Goal: Task Accomplishment & Management: Manage account settings

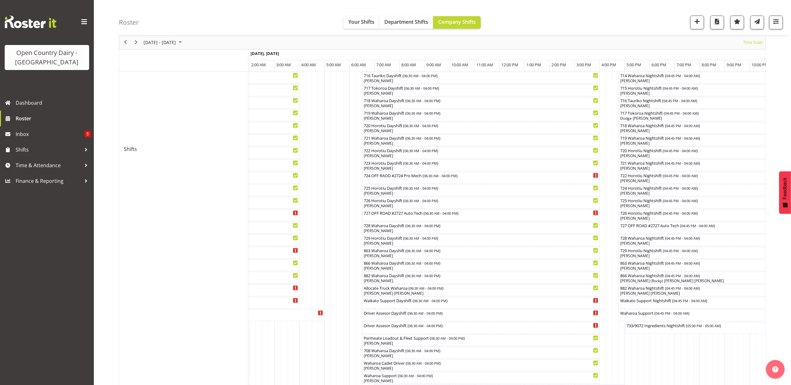
scroll to position [292, 0]
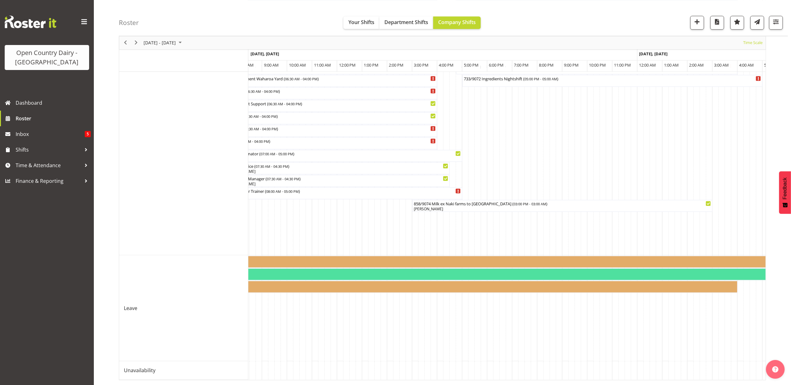
scroll to position [0, 1998]
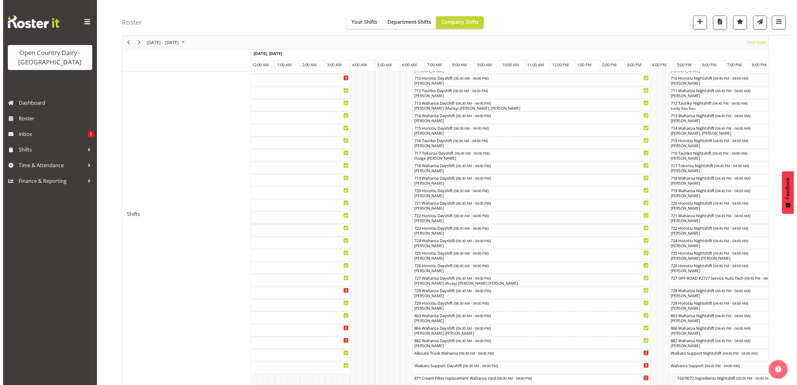
scroll to position [240, 0]
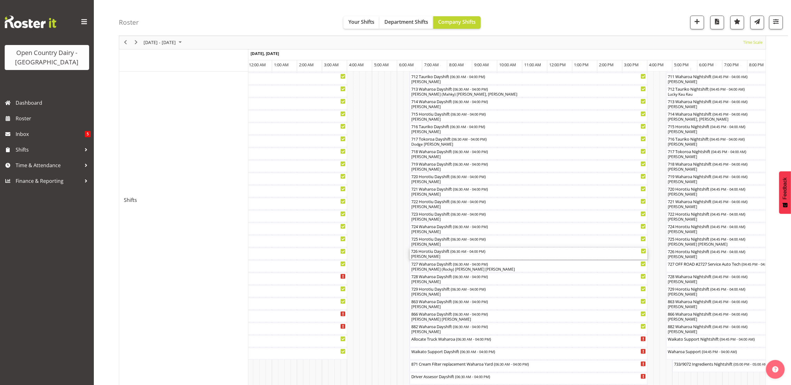
click at [430, 258] on div "[PERSON_NAME]" at bounding box center [528, 257] width 235 height 6
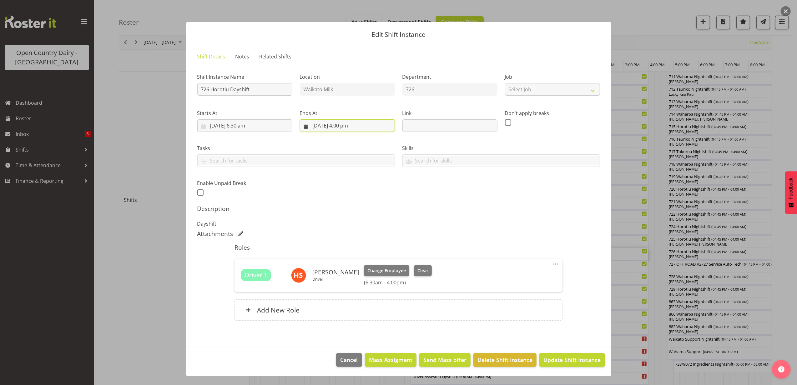
click at [347, 124] on input "2/10/2025, 4:00 pm" at bounding box center [347, 126] width 95 height 13
click at [344, 258] on select "00 01 02 03 04 05 06 07 08 09 10 11 12 13 14 15 16 17 18 19 20 21 22 23" at bounding box center [348, 258] width 14 height 13
select select "13"
click at [341, 253] on select "00 01 02 03 04 05 06 07 08 09 10 11 12 13 14 15 16 17 18 19 20 21 22 23" at bounding box center [348, 258] width 14 height 13
type input "2/10/2025, 1:00 pm"
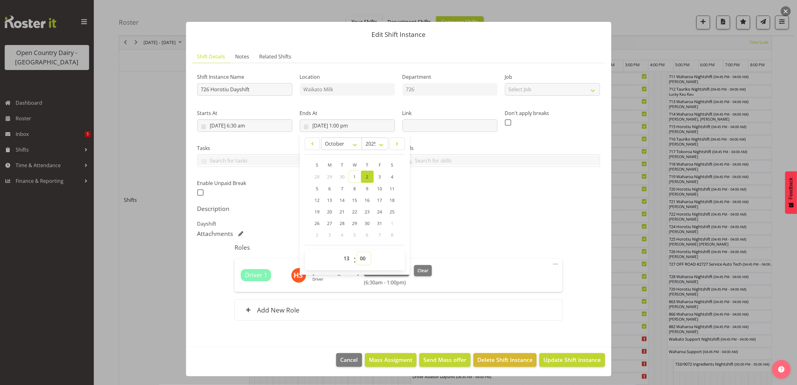
click at [362, 258] on select "00 01 02 03 04 05 06 07 08 09 10 11 12 13 14 15 16 17 18 19 20 21 22 23 24 25 2…" at bounding box center [364, 258] width 14 height 13
select select "30"
click at [357, 253] on select "00 01 02 03 04 05 06 07 08 09 10 11 12 13 14 15 16 17 18 19 20 21 22 23 24 25 2…" at bounding box center [364, 258] width 14 height 13
type input "2/10/2025, 1:30 pm"
click at [471, 215] on div "Description Dayshift" at bounding box center [398, 216] width 403 height 23
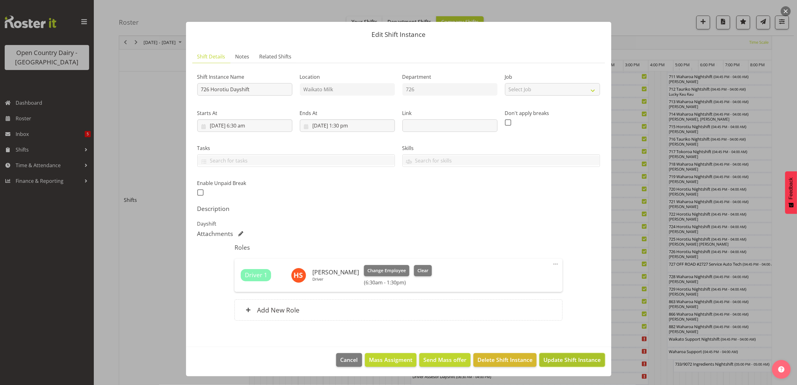
click at [574, 362] on span "Update Shift Instance" at bounding box center [572, 360] width 57 height 8
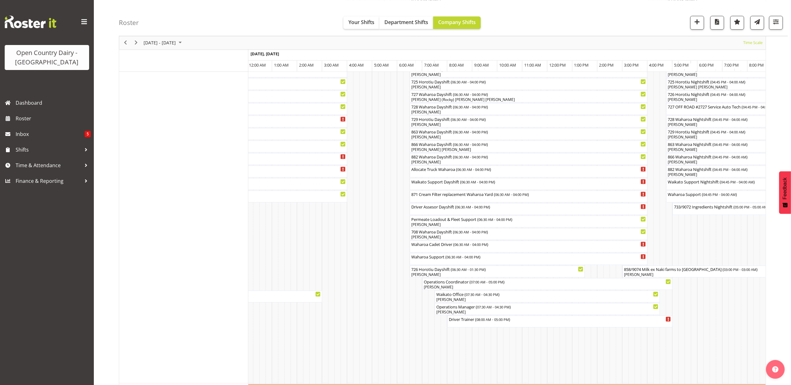
scroll to position [417, 0]
